Goal: Task Accomplishment & Management: Manage account settings

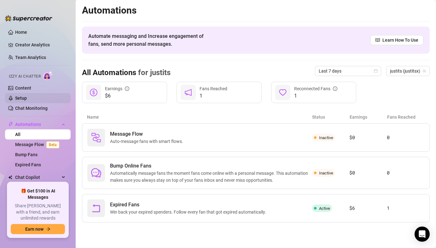
click at [27, 95] on link "Setup" at bounding box center [21, 97] width 12 height 5
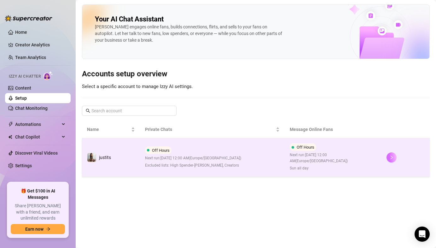
click at [390, 156] on icon "right" at bounding box center [391, 157] width 4 height 4
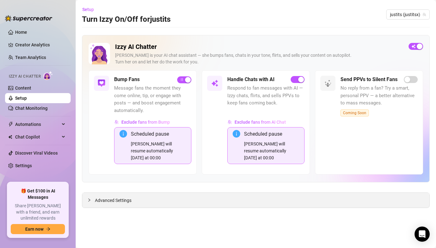
click at [92, 201] on div at bounding box center [91, 199] width 8 height 7
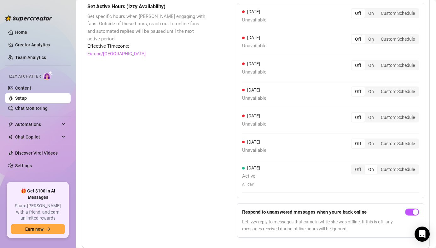
scroll to position [628, 0]
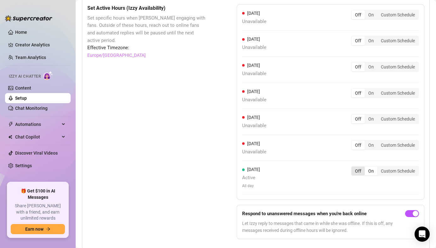
click at [359, 170] on div "Off" at bounding box center [357, 170] width 13 height 9
click at [353, 167] on input "Off" at bounding box center [353, 167] width 0 height 0
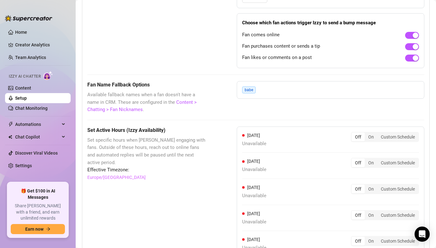
scroll to position [538, 0]
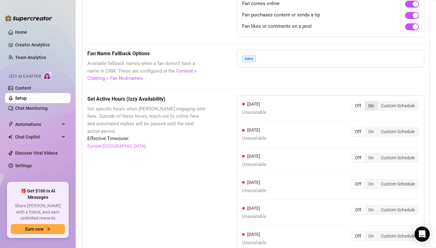
click at [371, 104] on div "On" at bounding box center [371, 105] width 13 height 9
click at [366, 102] on input "On" at bounding box center [366, 102] width 0 height 0
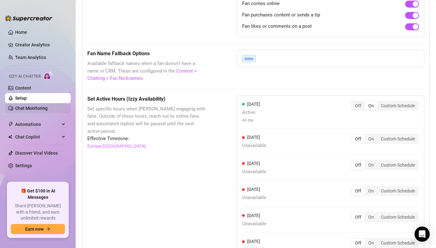
click at [33, 109] on link "Chat Monitoring" at bounding box center [31, 108] width 32 height 5
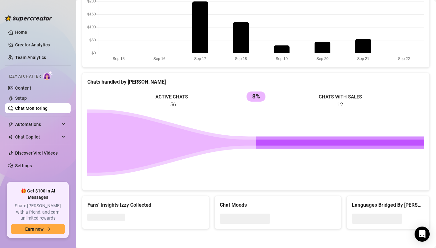
scroll to position [43, 0]
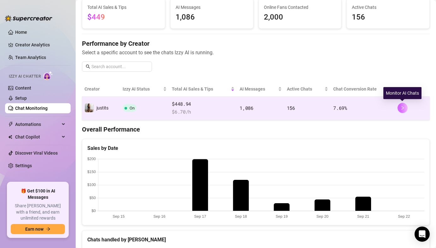
click at [405, 110] on button "button" at bounding box center [402, 108] width 10 height 10
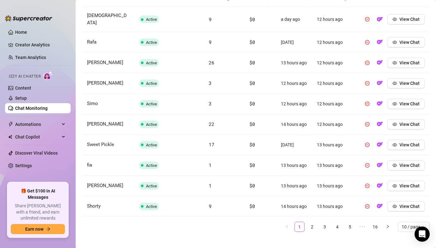
scroll to position [248, 0]
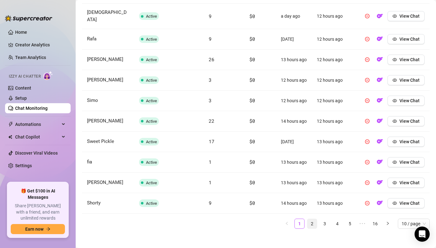
click at [312, 220] on link "2" at bounding box center [311, 223] width 9 height 9
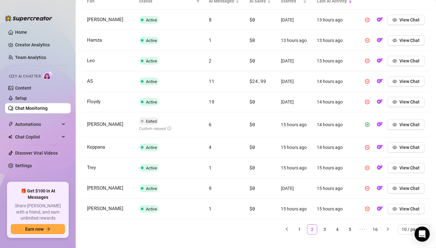
scroll to position [240, 0]
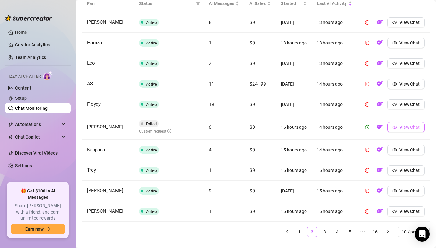
click at [410, 127] on span "View Chat" at bounding box center [409, 126] width 20 height 5
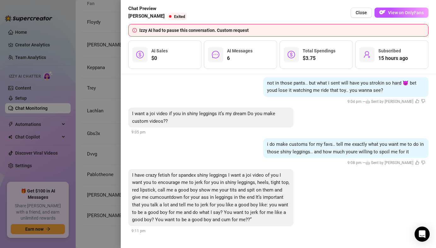
scroll to position [277, 0]
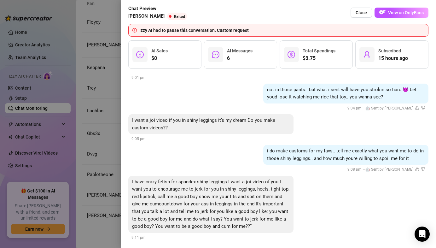
click at [359, 13] on span "Close" at bounding box center [361, 12] width 11 height 5
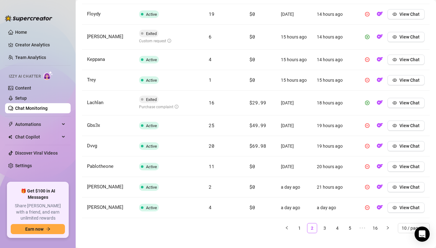
scroll to position [251, 0]
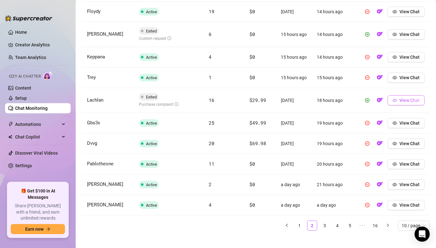
click at [393, 103] on button "View Chat" at bounding box center [405, 100] width 37 height 10
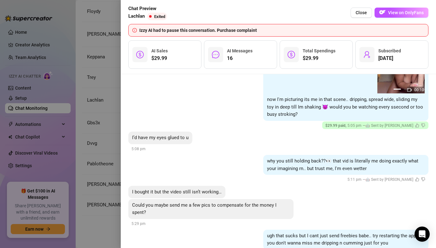
scroll to position [1070, 0]
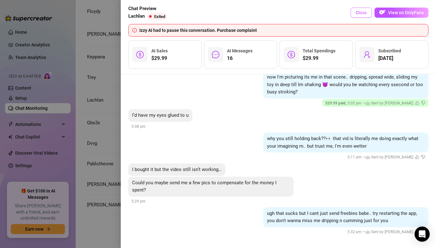
click at [364, 14] on span "Close" at bounding box center [361, 12] width 11 height 5
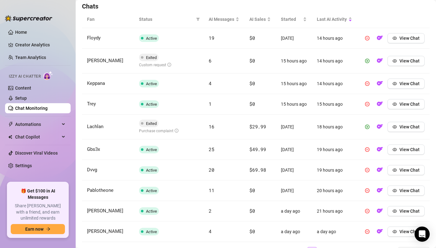
scroll to position [257, 0]
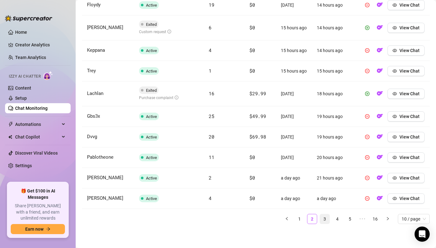
click at [325, 221] on link "3" at bounding box center [324, 218] width 9 height 9
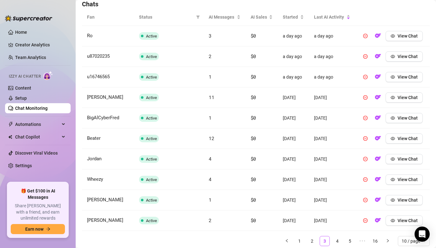
scroll to position [248, 0]
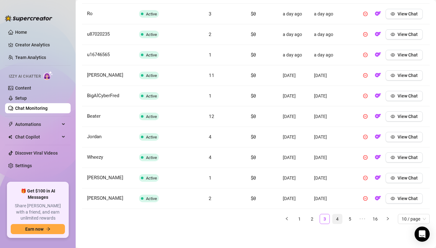
click at [334, 216] on link "4" at bounding box center [337, 218] width 9 height 9
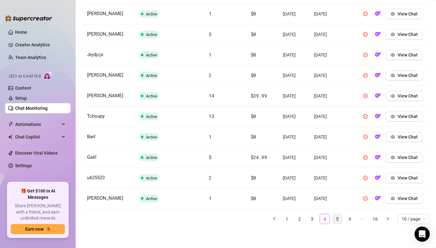
click at [337, 221] on link "5" at bounding box center [337, 218] width 9 height 9
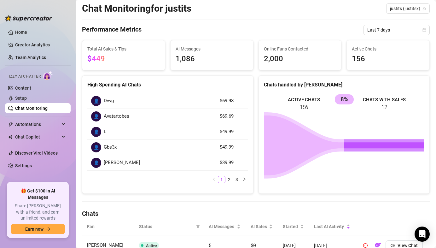
scroll to position [0, 0]
